Goal: Task Accomplishment & Management: Manage account settings

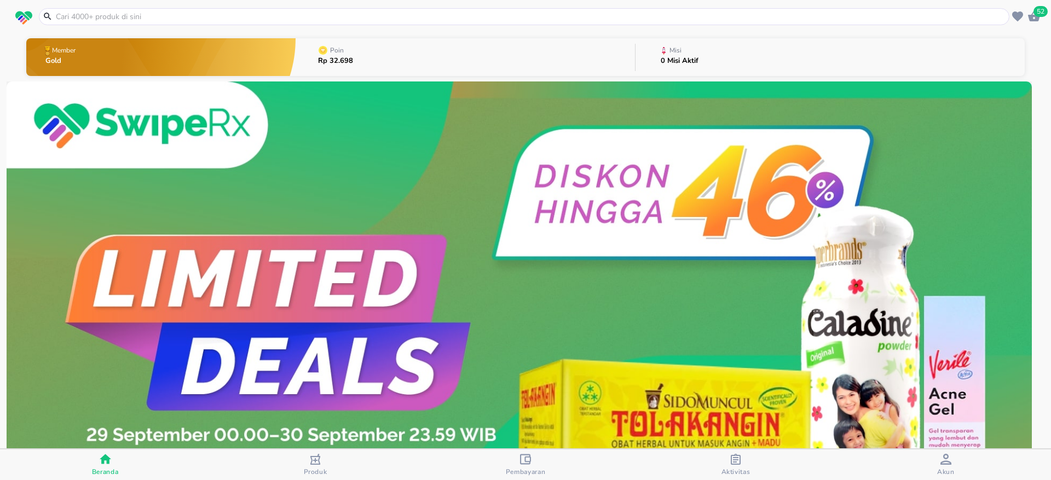
click at [948, 468] on span "Akun" at bounding box center [946, 472] width 18 height 9
